Goal: Task Accomplishment & Management: Complete application form

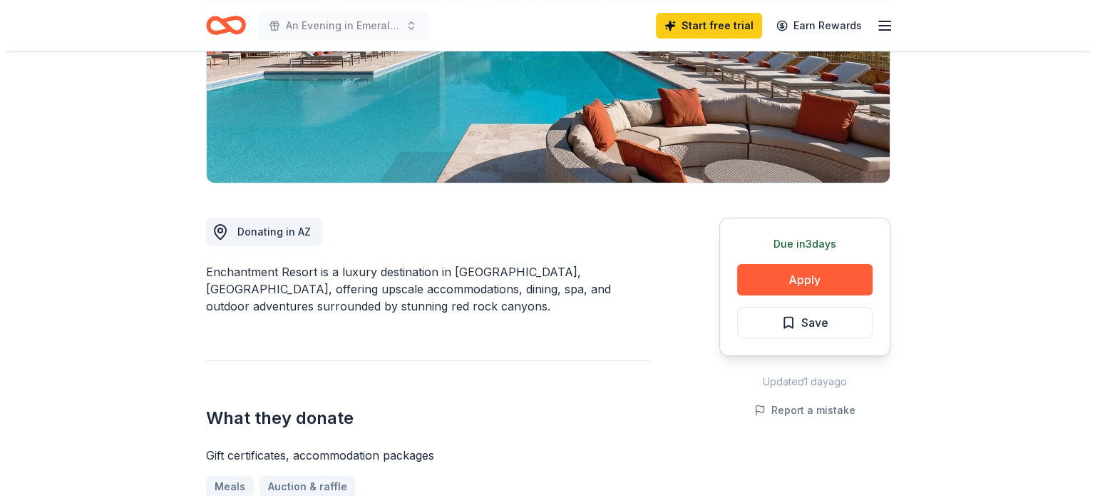
scroll to position [251, 0]
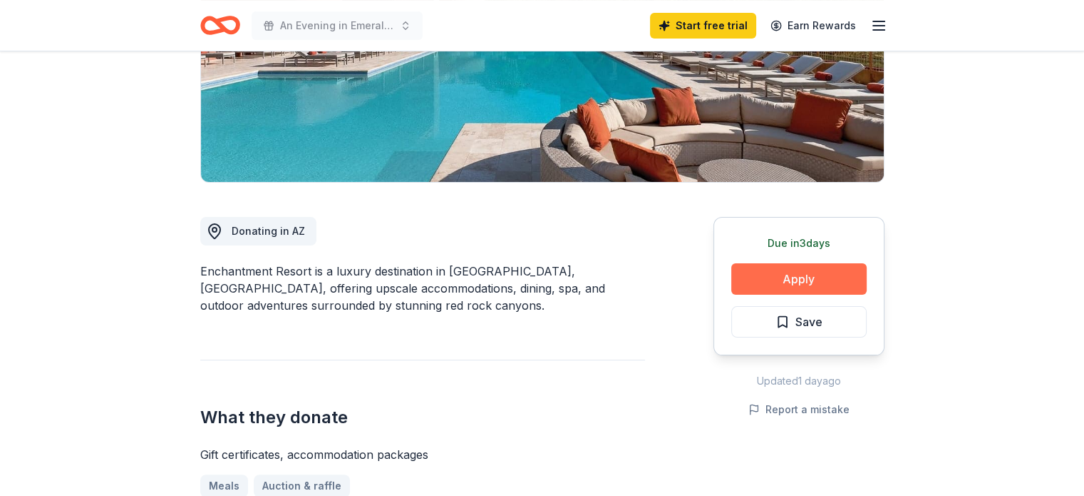
click at [836, 281] on button "Apply" at bounding box center [799, 278] width 135 height 31
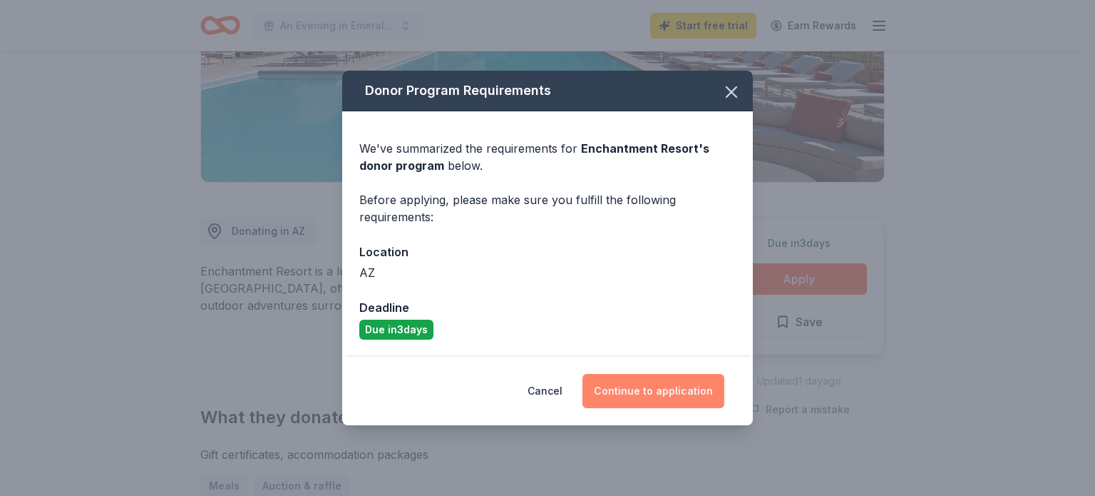
click at [669, 387] on button "Continue to application" at bounding box center [654, 391] width 142 height 34
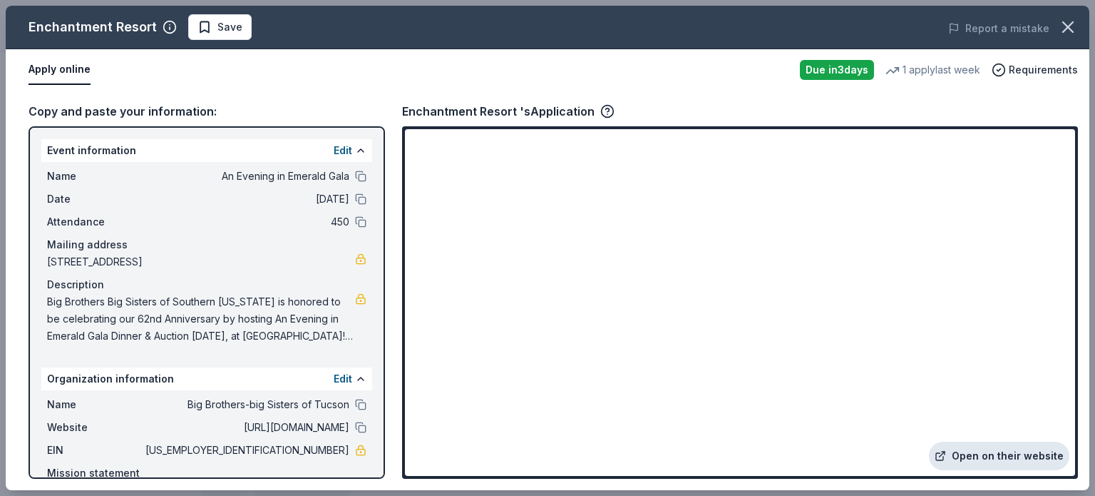
click at [1009, 445] on link "Open on their website" at bounding box center [999, 455] width 140 height 29
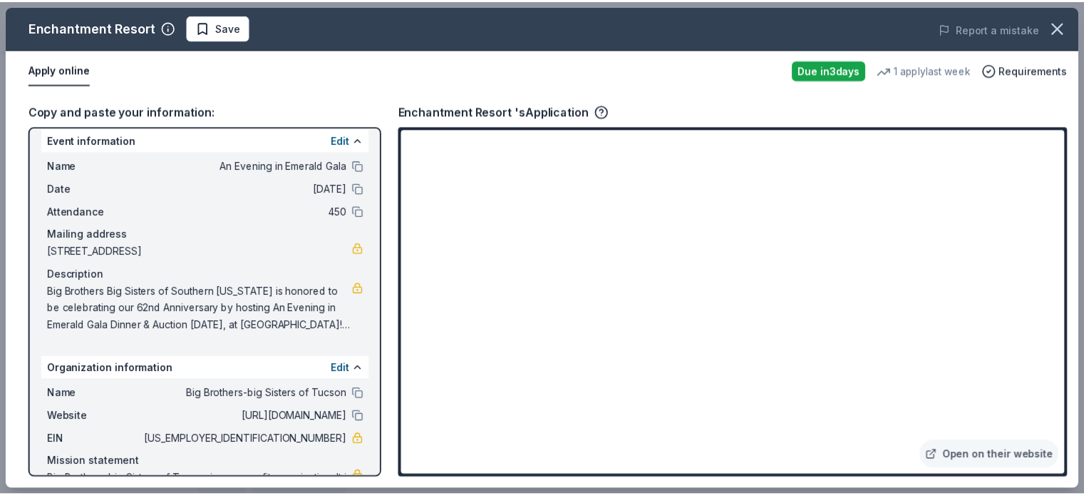
scroll to position [11, 0]
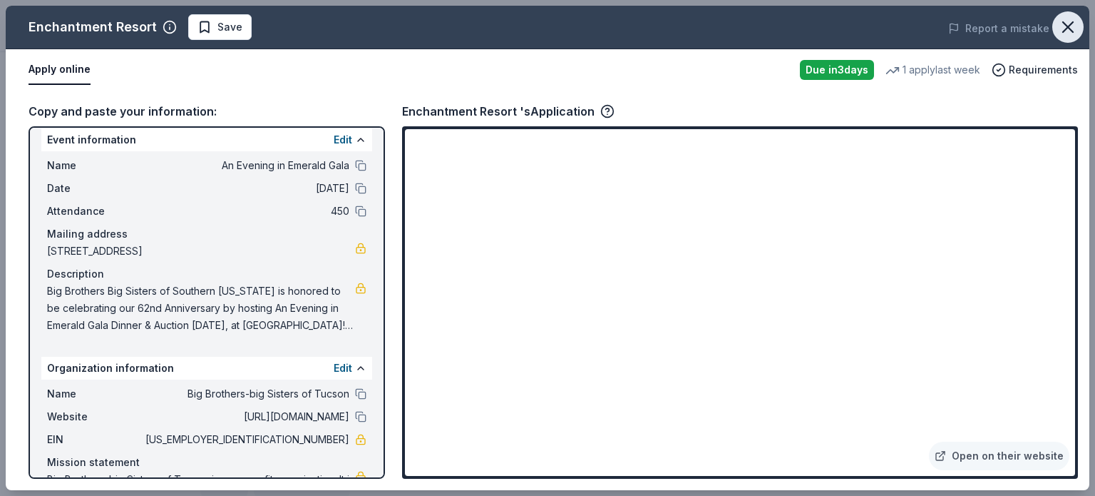
click at [1067, 21] on icon "button" at bounding box center [1068, 27] width 20 height 20
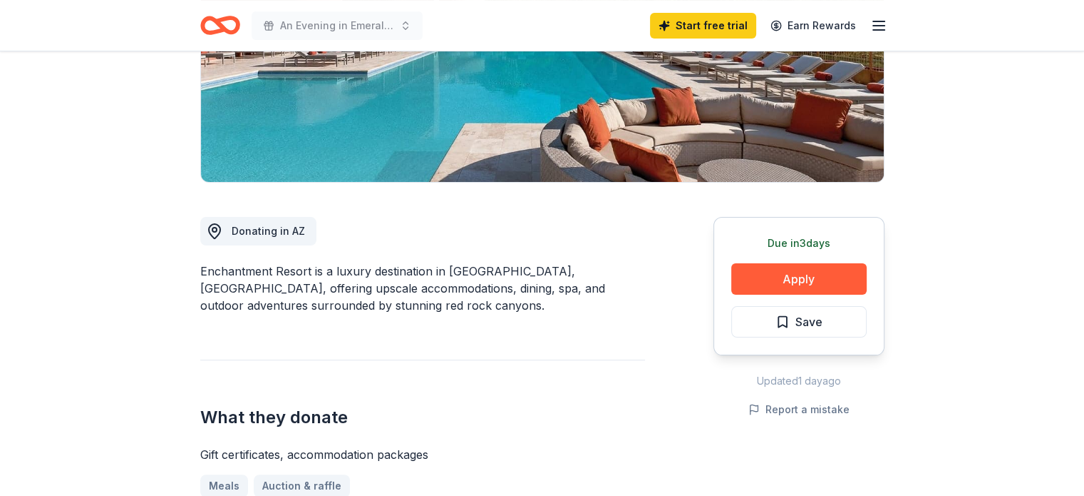
scroll to position [0, 0]
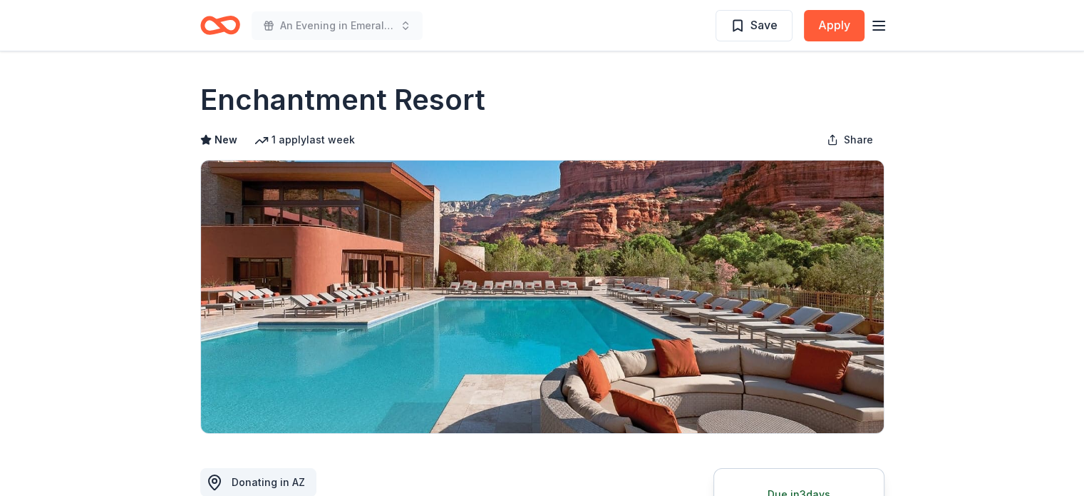
click at [237, 22] on icon "Home" at bounding box center [226, 25] width 22 height 14
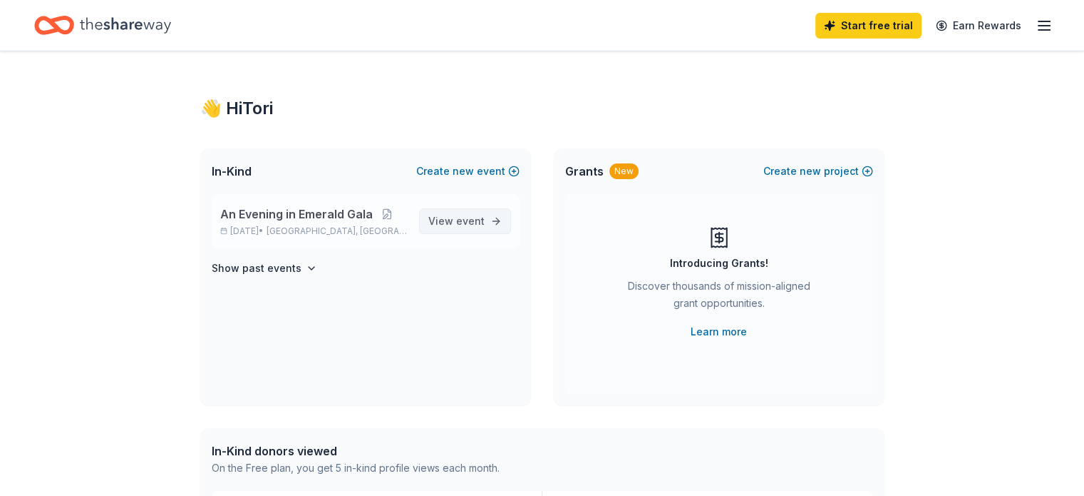
click at [479, 227] on span "View event" at bounding box center [457, 220] width 56 height 17
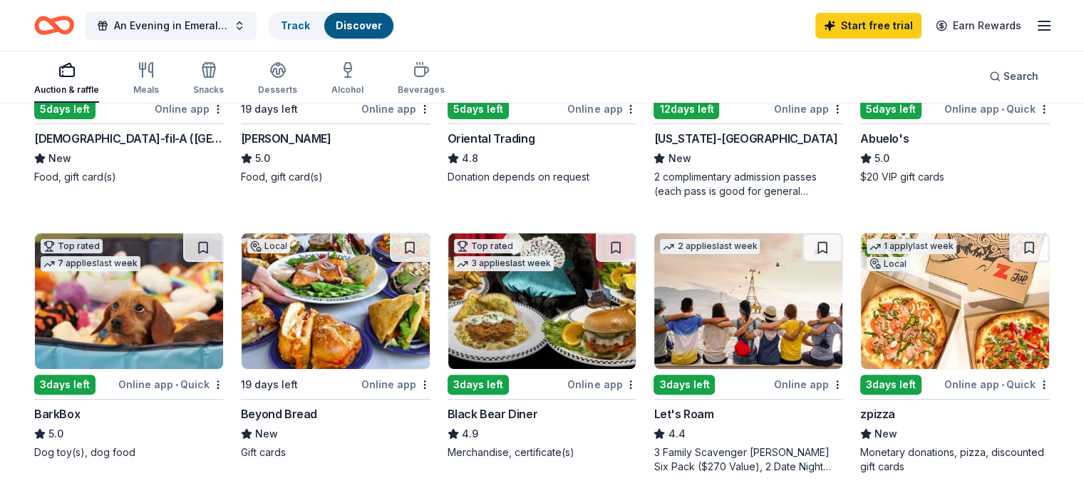
scroll to position [304, 0]
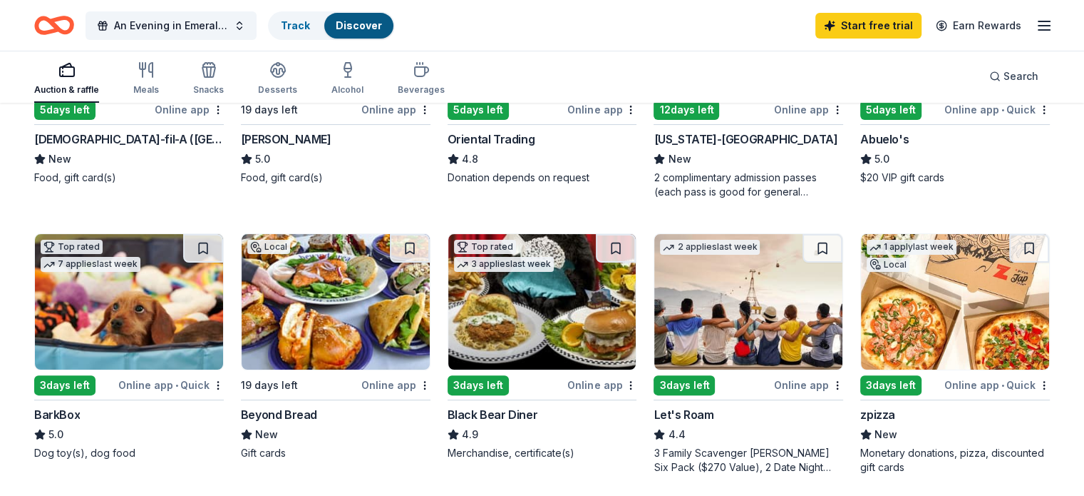
click at [184, 297] on img at bounding box center [129, 301] width 188 height 135
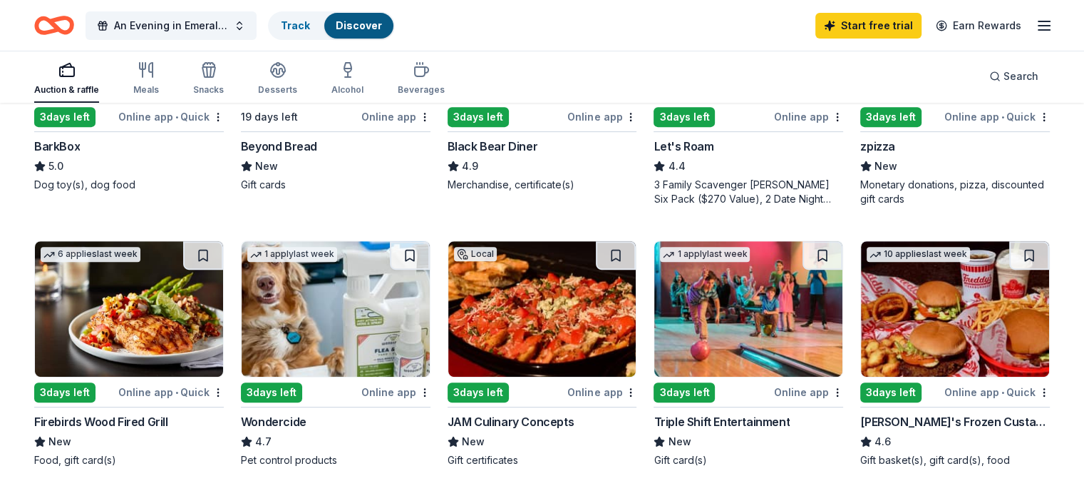
scroll to position [601, 0]
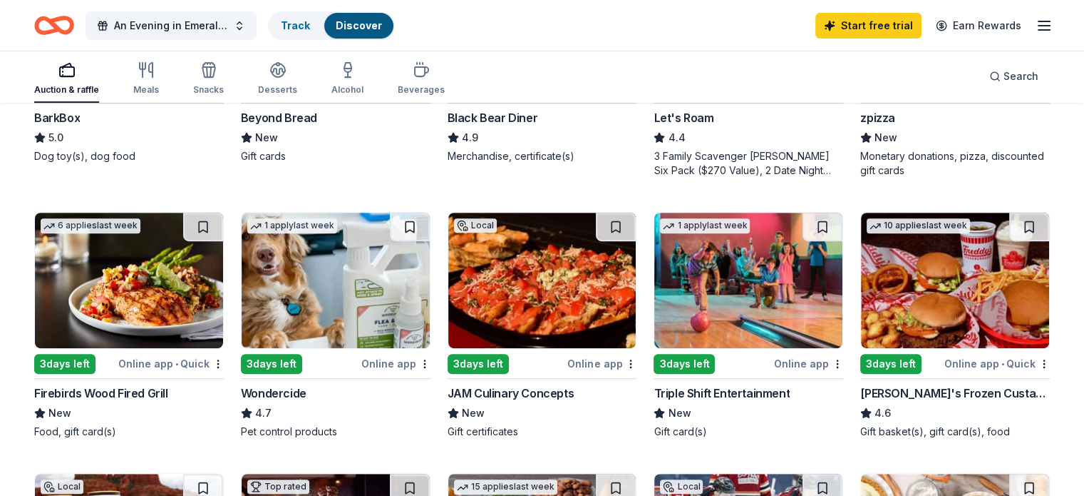
click at [108, 271] on img at bounding box center [129, 279] width 188 height 135
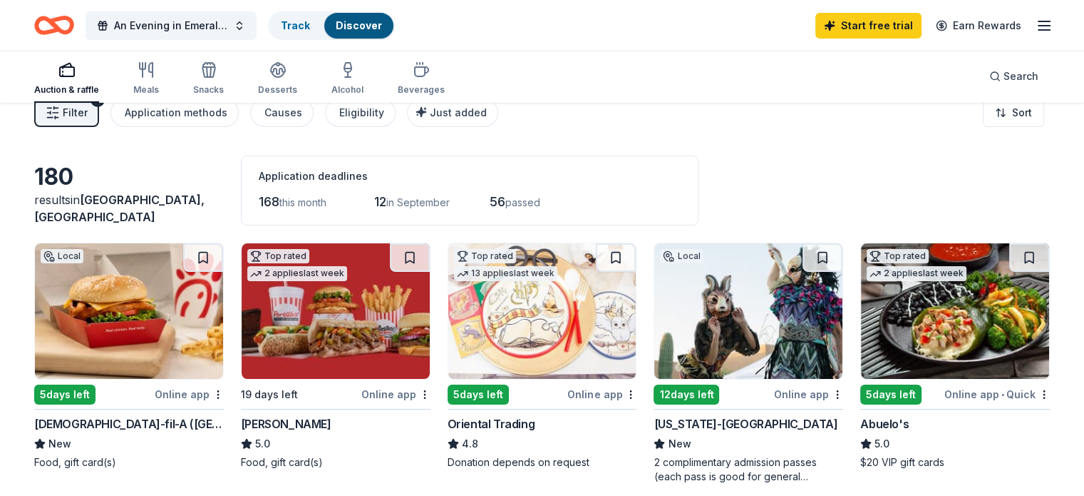
scroll to position [0, 0]
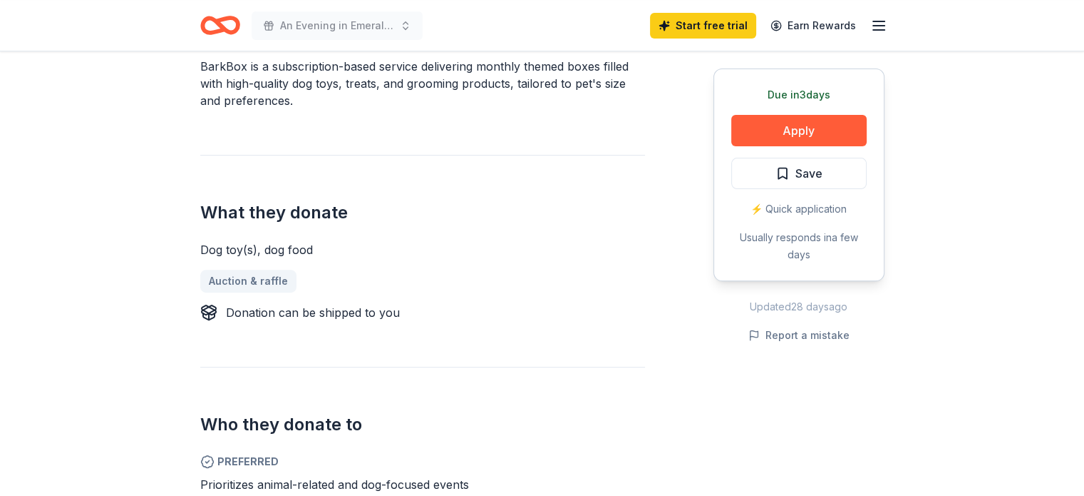
scroll to position [456, 0]
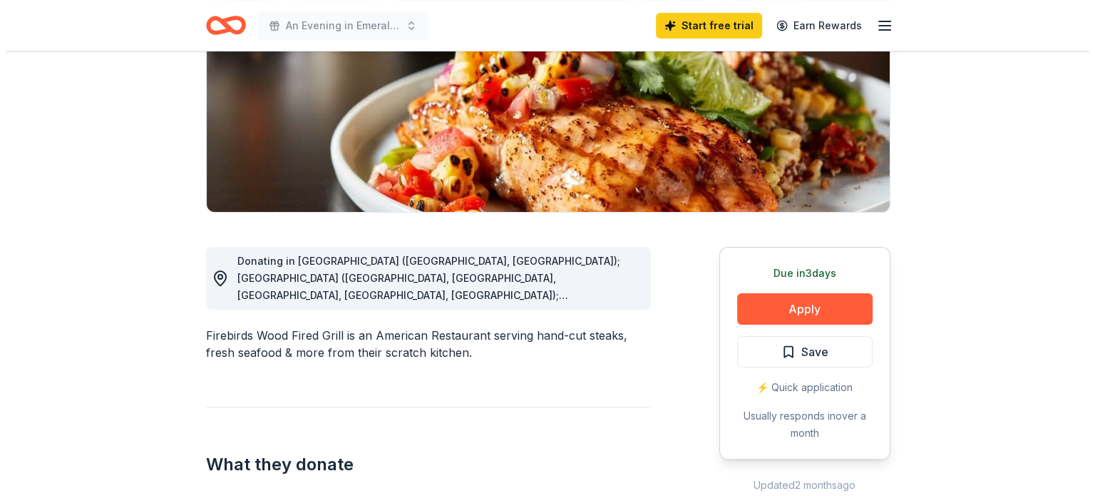
scroll to position [222, 0]
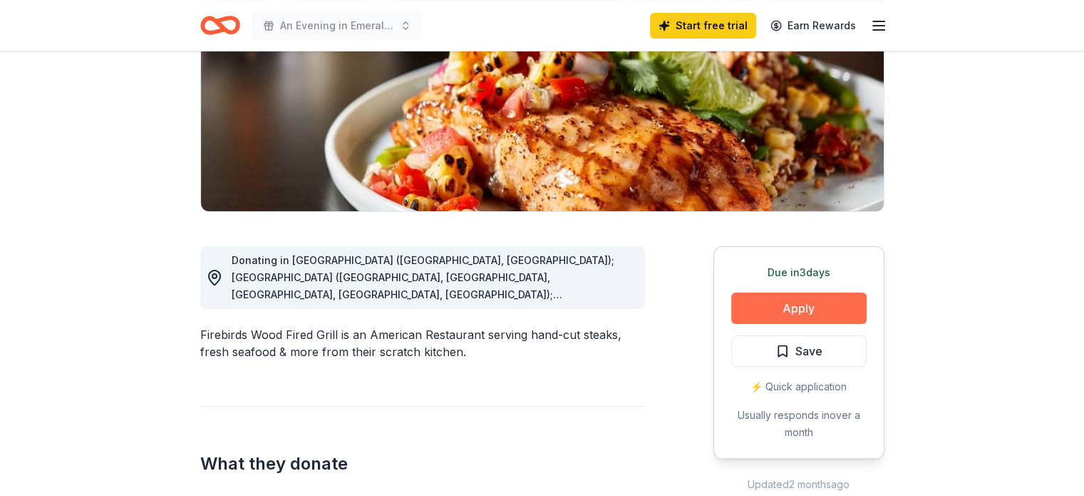
click at [808, 304] on button "Apply" at bounding box center [799, 307] width 135 height 31
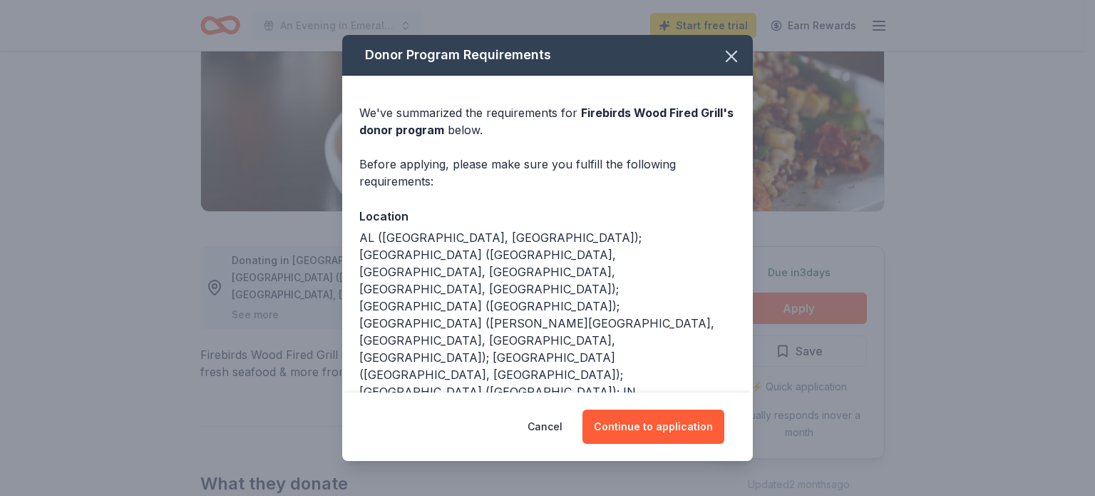
scroll to position [117, 0]
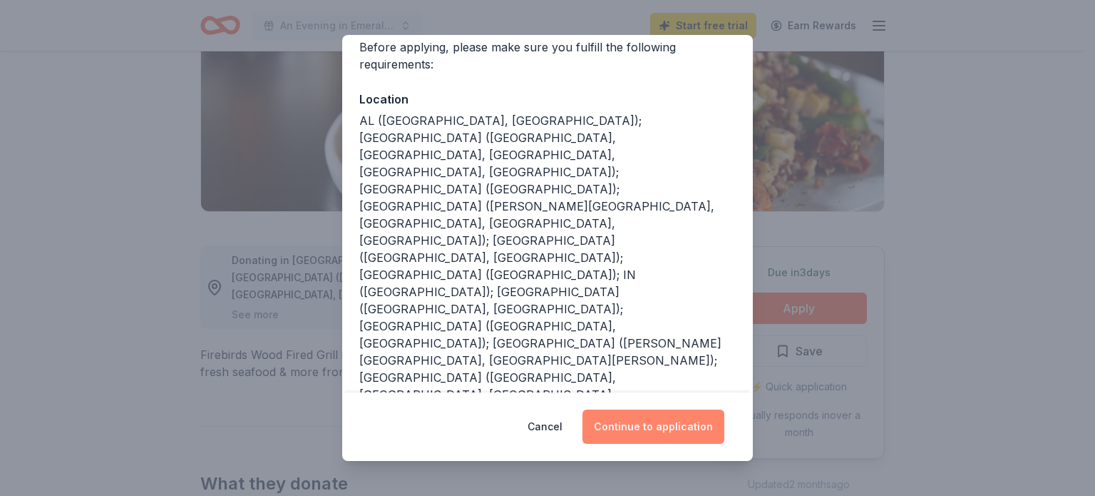
click at [637, 421] on button "Continue to application" at bounding box center [654, 426] width 142 height 34
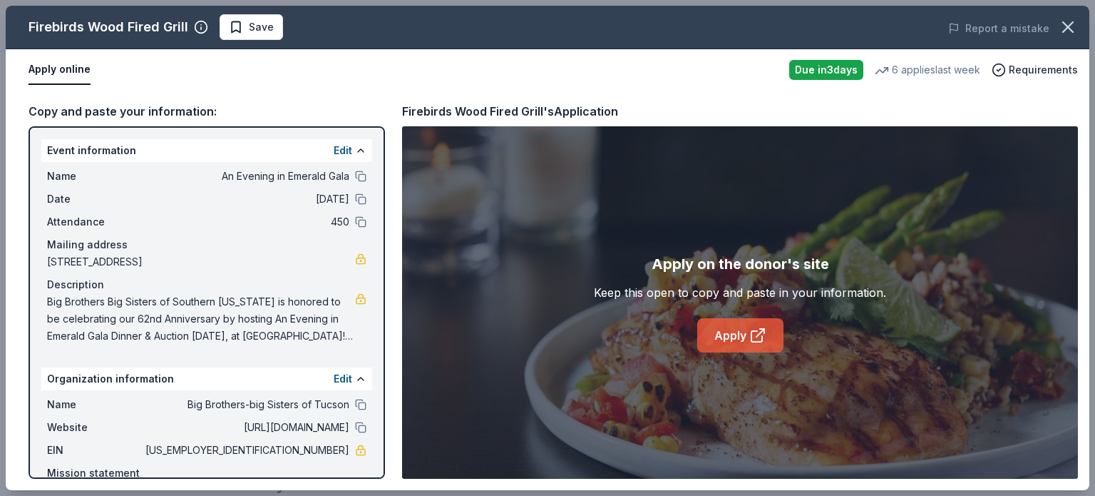
click at [749, 337] on icon at bounding box center [757, 335] width 17 height 17
